Goal: Check status: Check status

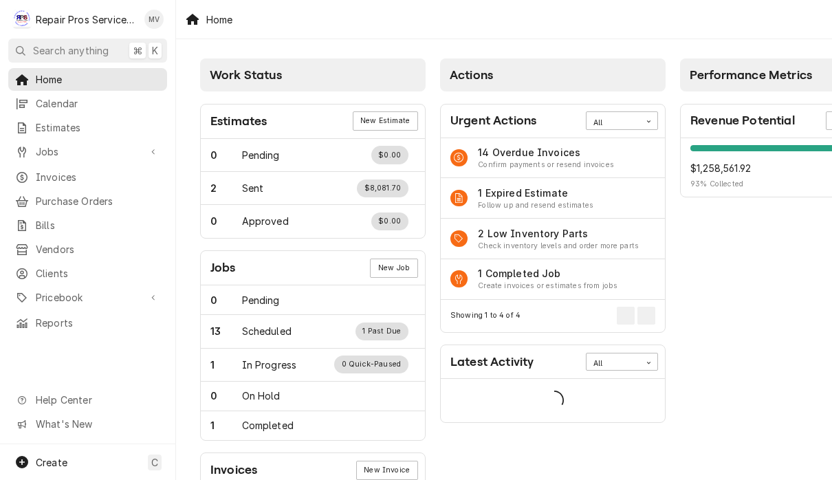
scroll to position [1, 0]
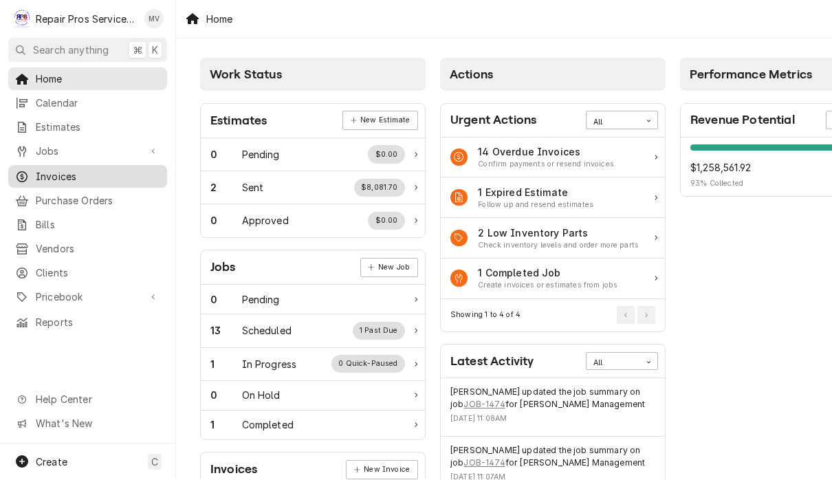
click at [74, 170] on span "Invoices" at bounding box center [98, 177] width 124 height 14
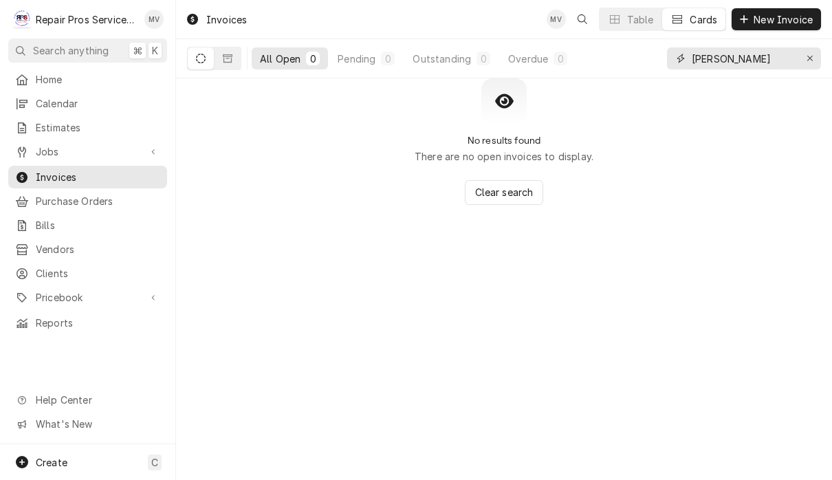
click at [738, 61] on input "[PERSON_NAME]" at bounding box center [742, 58] width 103 height 22
click at [811, 56] on icon "Erase input" at bounding box center [810, 59] width 8 height 10
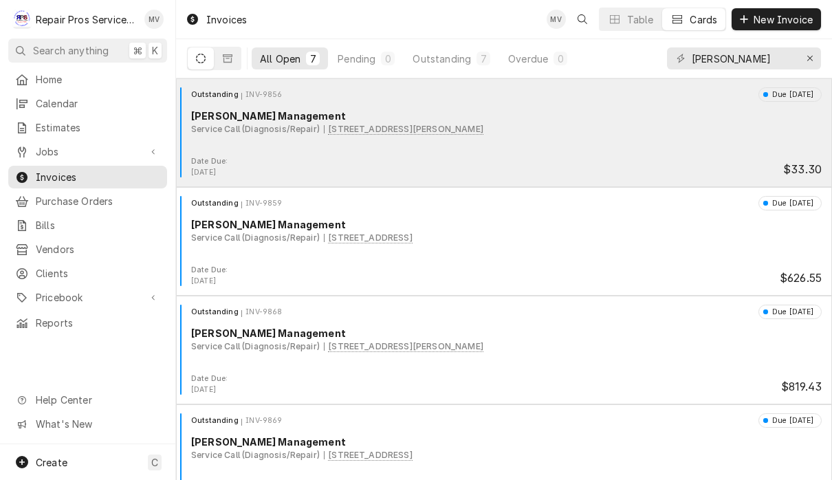
click at [530, 154] on div "Outstanding INV-9856 Due [DATE] [PERSON_NAME] Management Service Call (Diagnosi…" at bounding box center [503, 121] width 645 height 69
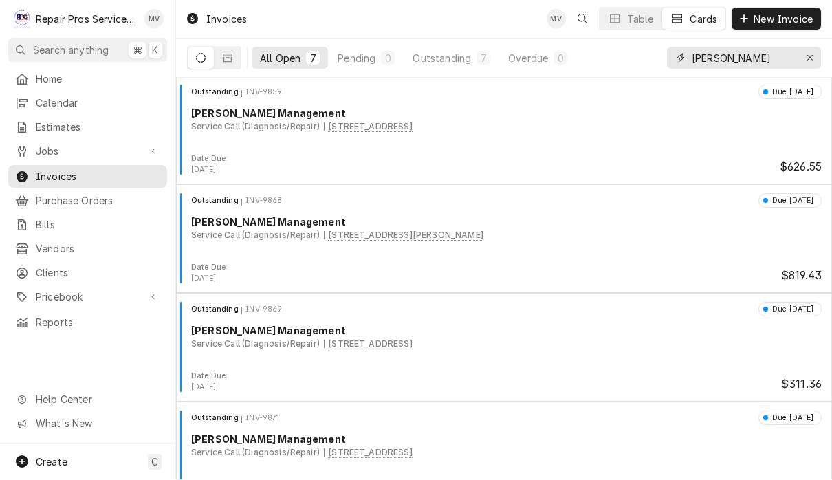
click at [751, 60] on input "[PERSON_NAME]" at bounding box center [742, 58] width 103 height 22
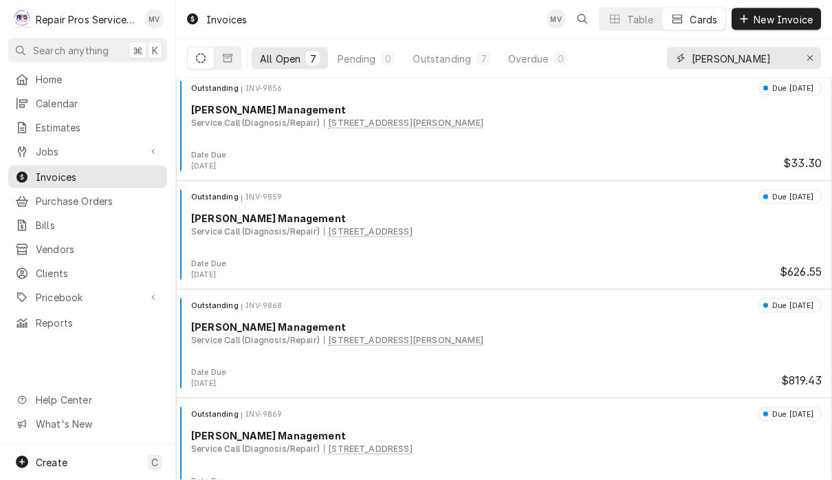
scroll to position [5, 0]
type input "[PERSON_NAME]"
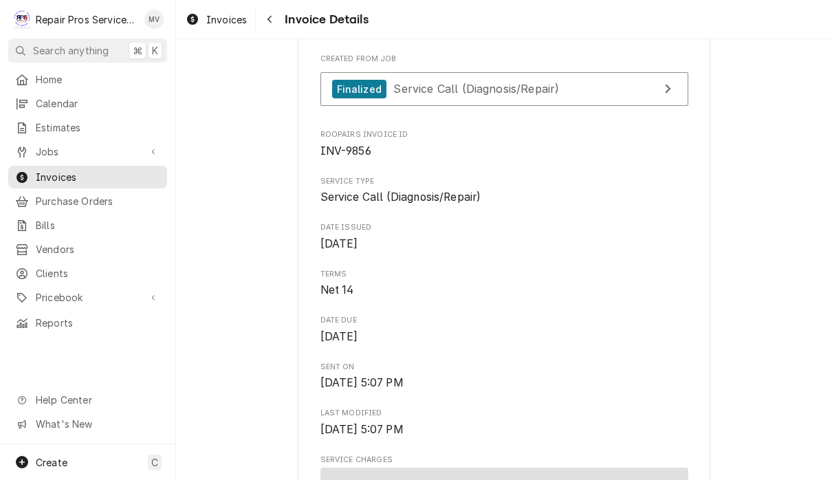
scroll to position [267, 0]
